Goal: Book appointment/travel/reservation

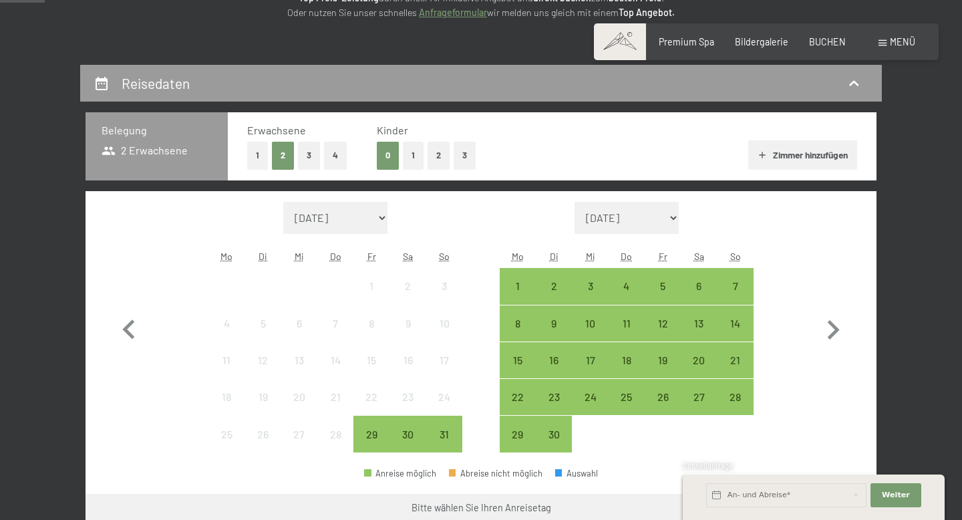
scroll to position [221, 0]
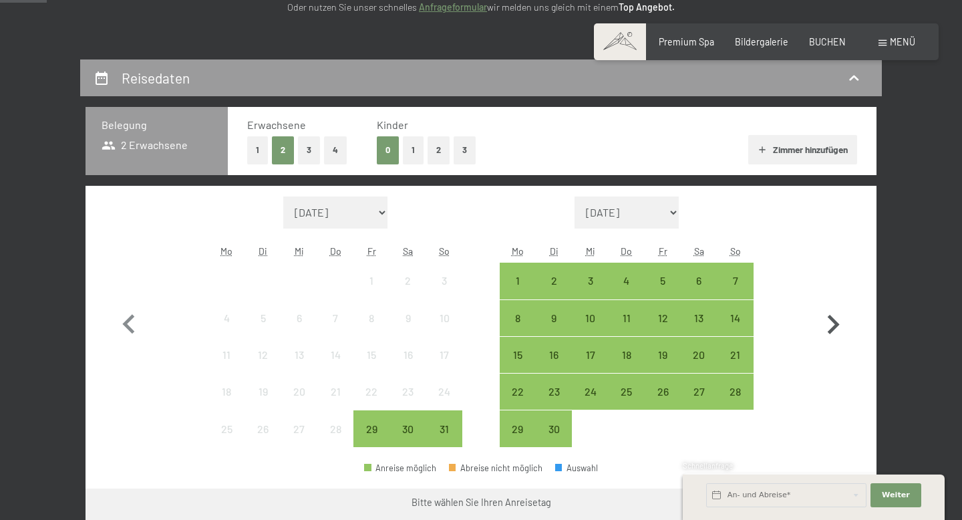
click at [839, 316] on icon "button" at bounding box center [833, 324] width 39 height 39
select select "[DATE]"
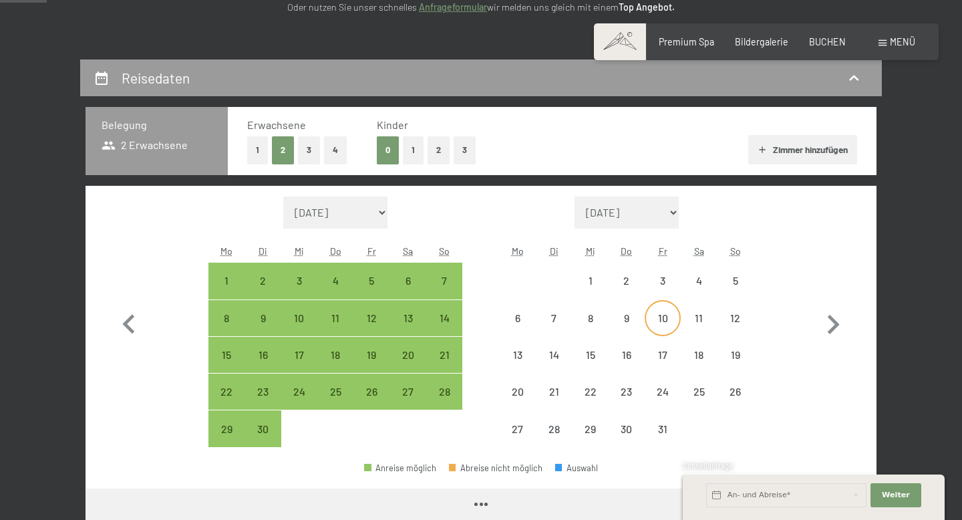
select select "[DATE]"
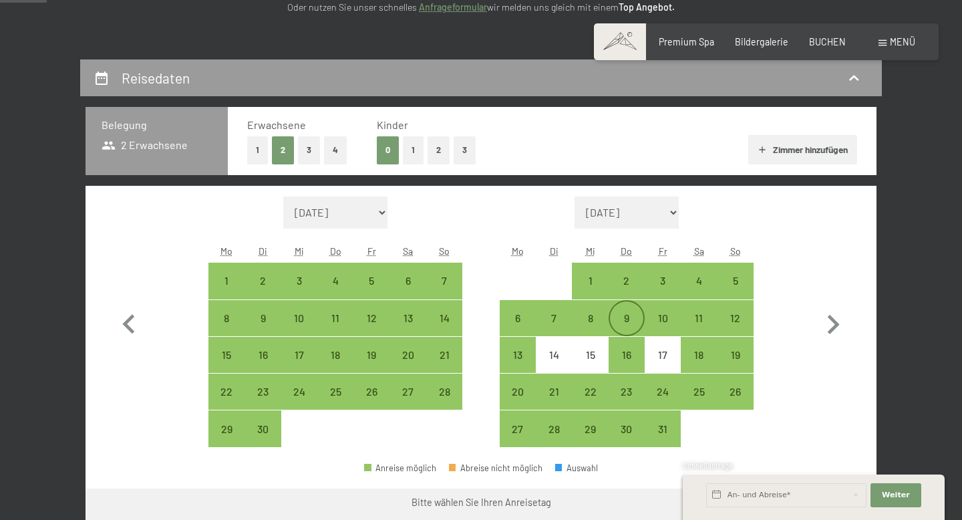
click at [630, 321] on div "9" at bounding box center [626, 329] width 33 height 33
select select "[DATE]"
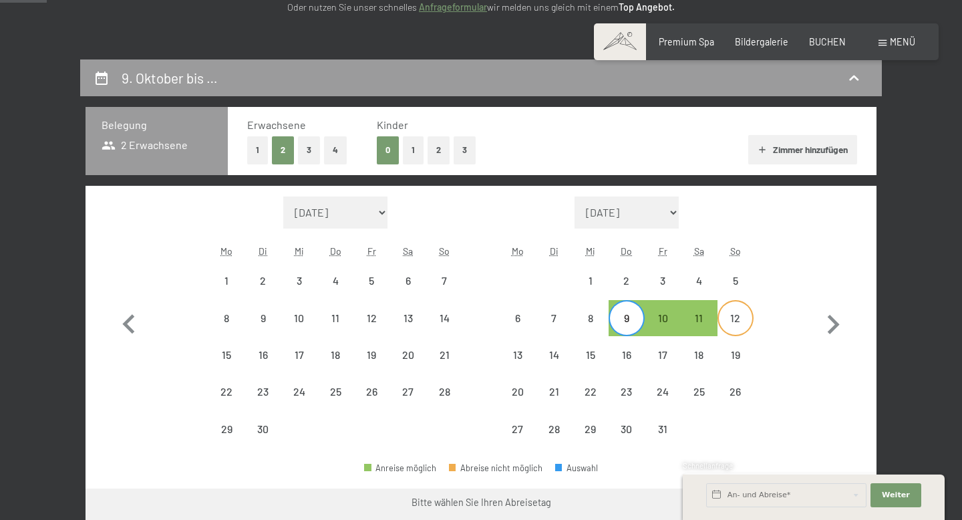
click at [728, 322] on div "12" at bounding box center [735, 329] width 33 height 33
select select "[DATE]"
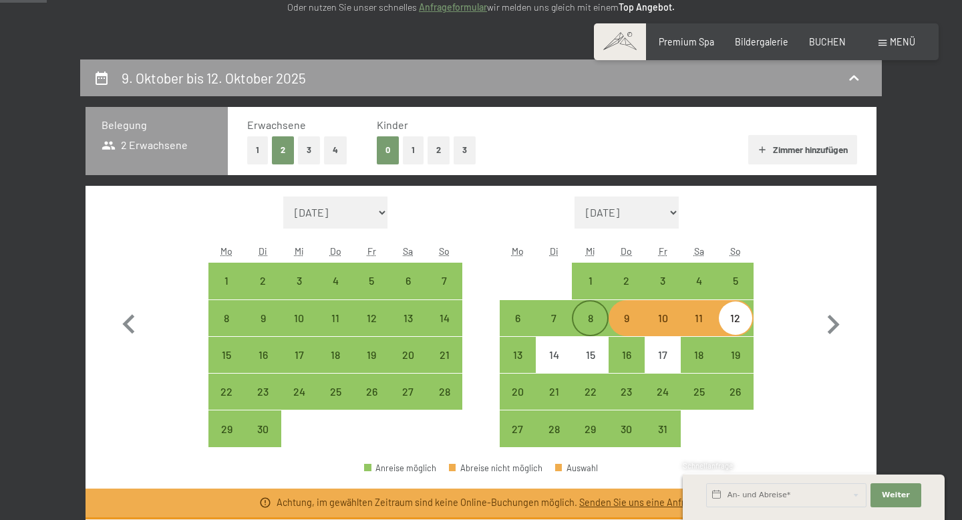
click at [596, 319] on div "8" at bounding box center [589, 329] width 33 height 33
select select "[DATE]"
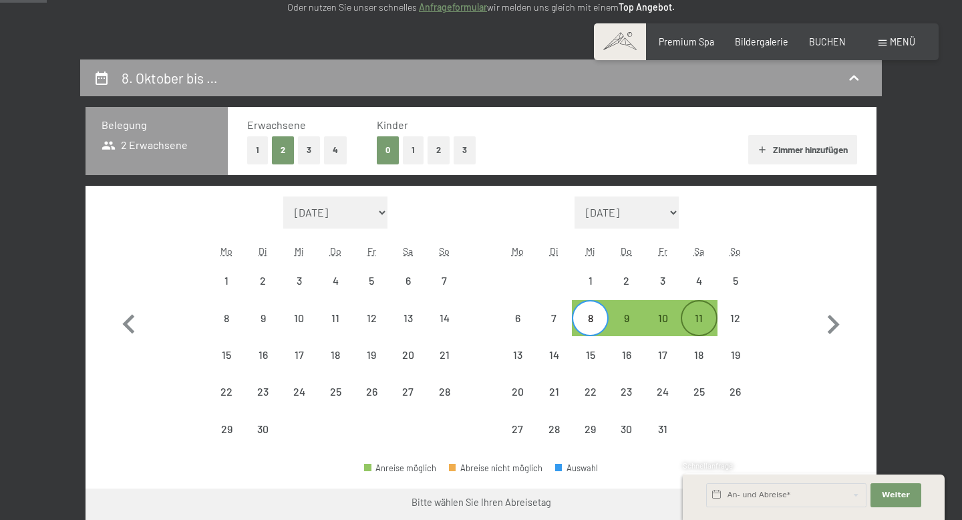
click at [706, 323] on div "11" at bounding box center [698, 329] width 33 height 33
select select "[DATE]"
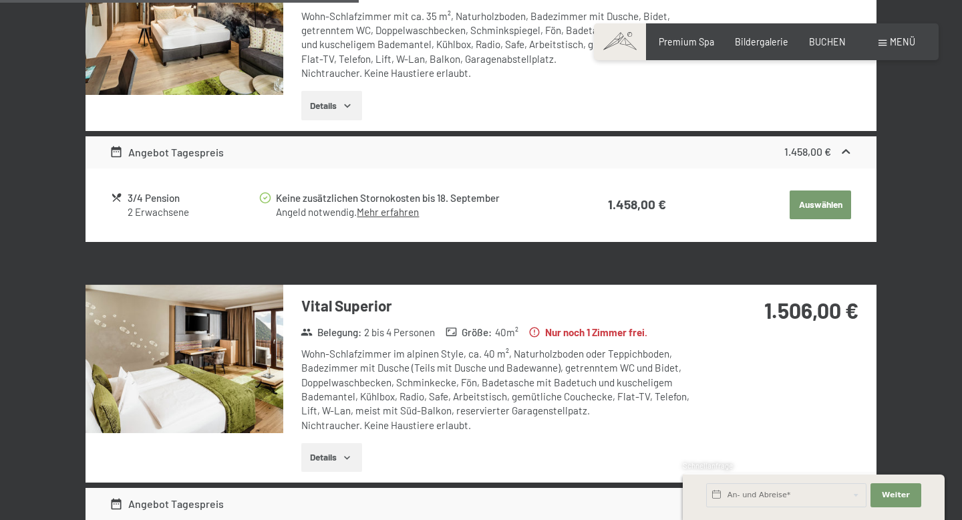
scroll to position [912, 0]
